Goal: Task Accomplishment & Management: Complete application form

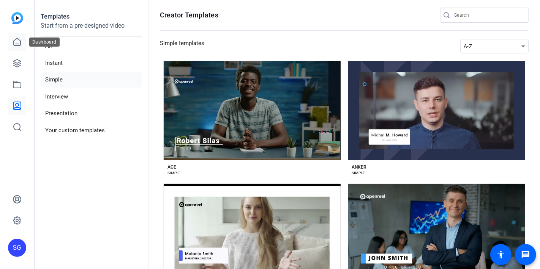
click at [19, 50] on link at bounding box center [17, 42] width 18 height 18
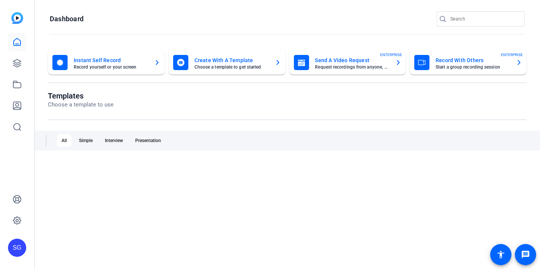
click at [19, 44] on icon at bounding box center [17, 42] width 9 height 9
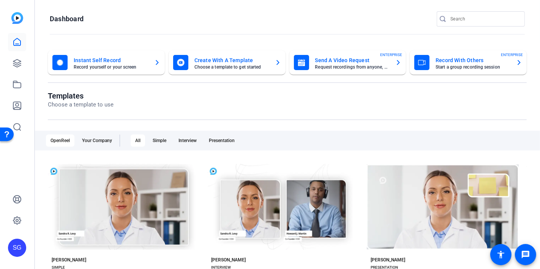
click at [348, 62] on mat-card-title "Send A Video Request" at bounding box center [352, 60] width 74 height 9
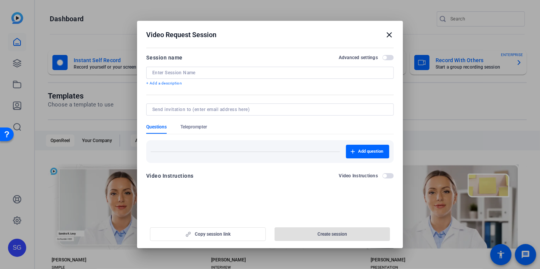
click at [385, 39] on mat-icon "close" at bounding box center [388, 34] width 9 height 9
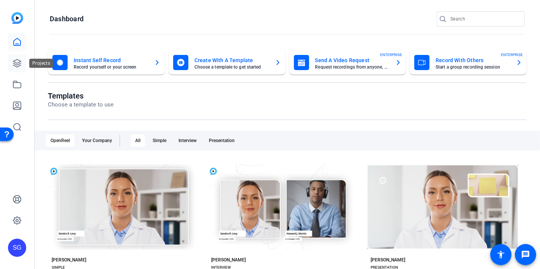
click at [17, 65] on icon at bounding box center [17, 64] width 8 height 8
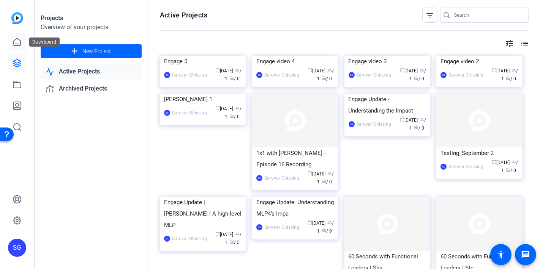
click at [15, 44] on icon at bounding box center [17, 41] width 7 height 7
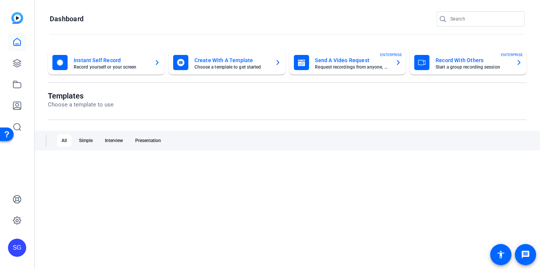
click at [329, 66] on mat-card-subtitle "Request recordings from anyone, anywhere" at bounding box center [352, 67] width 74 height 5
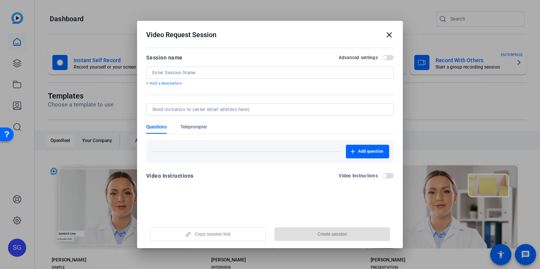
click at [196, 74] on input at bounding box center [269, 73] width 235 height 6
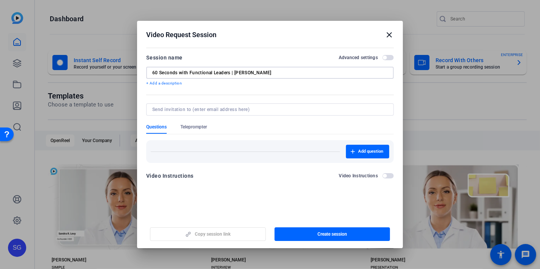
type input "60 Seconds with Functional Leaders | [PERSON_NAME]"
click at [268, 70] on input "60 Seconds with Functional Leaders | [PERSON_NAME]" at bounding box center [269, 73] width 235 height 6
click at [266, 73] on input "60 Seconds with Functional Leaders | [PERSON_NAME]" at bounding box center [269, 73] width 235 height 6
drag, startPoint x: 283, startPoint y: 71, endPoint x: 126, endPoint y: 67, distance: 156.4
click at [124, 66] on div "Video Request Session close Session name Advanced settings 60 Seconds with Func…" at bounding box center [270, 134] width 540 height 269
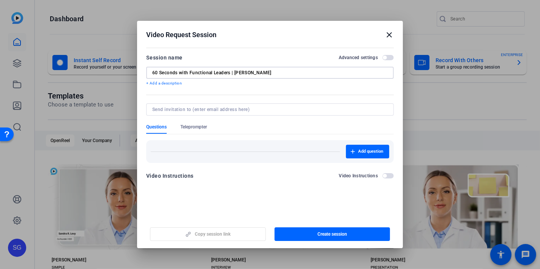
click at [170, 110] on input at bounding box center [268, 110] width 232 height 6
type input "i"
paste input "[PERSON_NAME][EMAIL_ADDRESS][PERSON_NAME][DOMAIN_NAME]"
type input "[PERSON_NAME][EMAIL_ADDRESS][PERSON_NAME][DOMAIN_NAME]"
click at [236, 129] on form "Session name Advanced settings 60 Seconds with Functional Leaders | [PERSON_NAM…" at bounding box center [269, 119] width 247 height 132
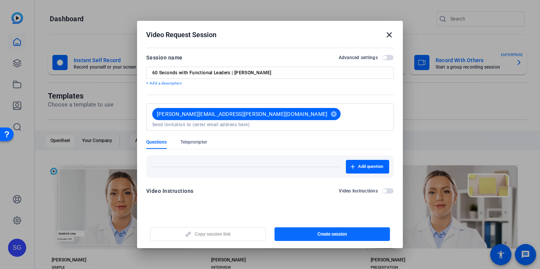
click at [324, 236] on span "Create session" at bounding box center [332, 235] width 30 height 6
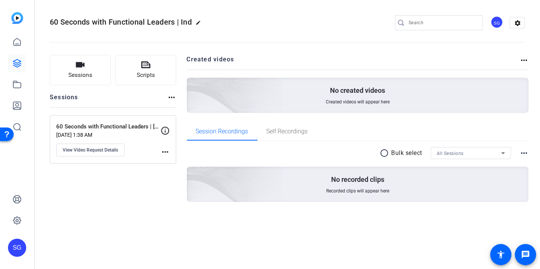
click at [163, 151] on mat-icon "more_horiz" at bounding box center [165, 152] width 9 height 9
click at [83, 150] on div at bounding box center [270, 134] width 540 height 269
click at [84, 149] on span "View Video Request Details" at bounding box center [90, 150] width 55 height 6
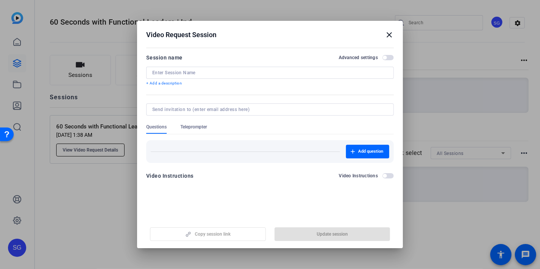
type input "60 Seconds with Functional Leaders | [PERSON_NAME]"
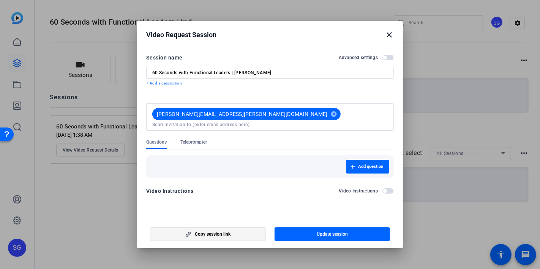
click at [225, 237] on span "Copy session link" at bounding box center [213, 235] width 36 height 6
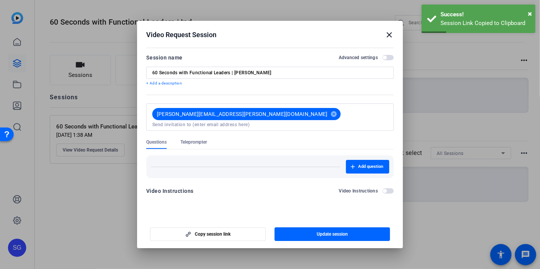
drag, startPoint x: 391, startPoint y: 34, endPoint x: 321, endPoint y: 22, distance: 71.2
click at [389, 34] on mat-icon "close" at bounding box center [388, 34] width 9 height 9
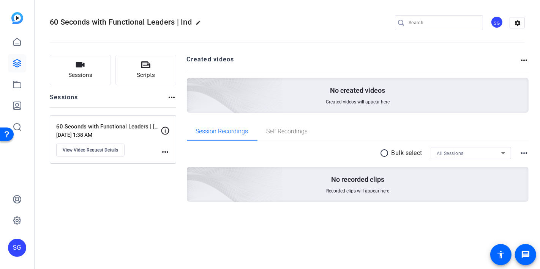
drag, startPoint x: 300, startPoint y: 17, endPoint x: 233, endPoint y: 18, distance: 67.2
click at [291, 16] on div "60 Seconds with Functional Leaders | Ind edit SG settings" at bounding box center [287, 22] width 475 height 57
click at [17, 43] on icon at bounding box center [17, 42] width 9 height 9
